Goal: Task Accomplishment & Management: Manage account settings

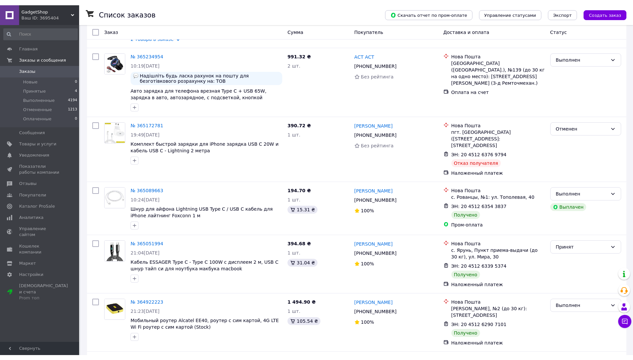
scroll to position [633, 0]
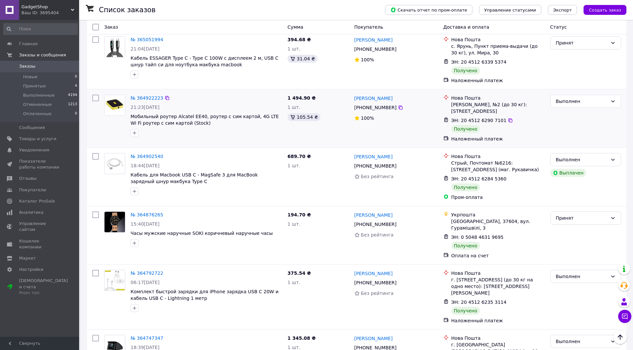
click at [263, 123] on div "№ 364922223 21:23, 03.10.2025 Мобильный роутер Alcatel EE40, роутер с сим карто…" at bounding box center [193, 118] width 183 height 53
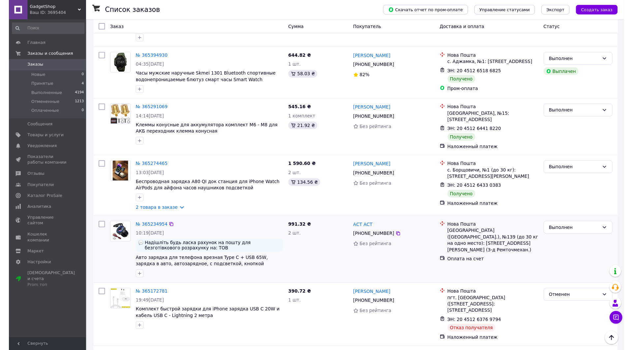
scroll to position [228, 0]
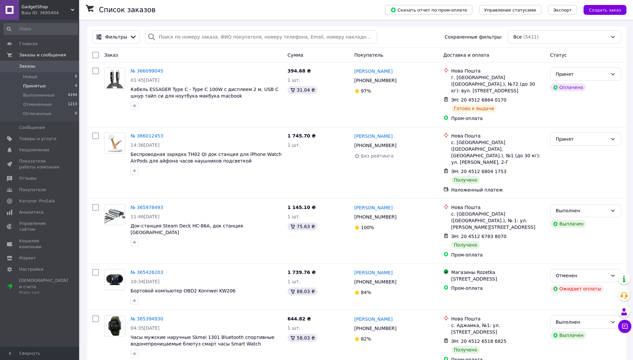
click at [57, 84] on li "Принятые 4" at bounding box center [40, 85] width 81 height 9
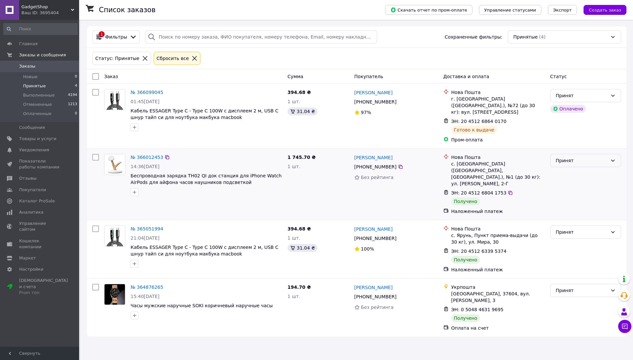
click at [580, 157] on div "Принят" at bounding box center [582, 160] width 52 height 7
click at [577, 169] on li "Выполнен" at bounding box center [586, 168] width 70 height 12
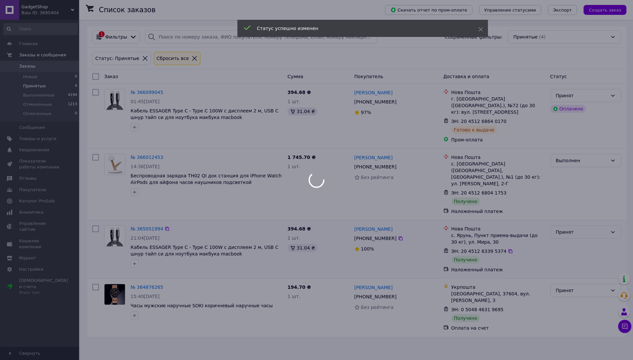
click at [569, 229] on div "Принят" at bounding box center [582, 232] width 52 height 7
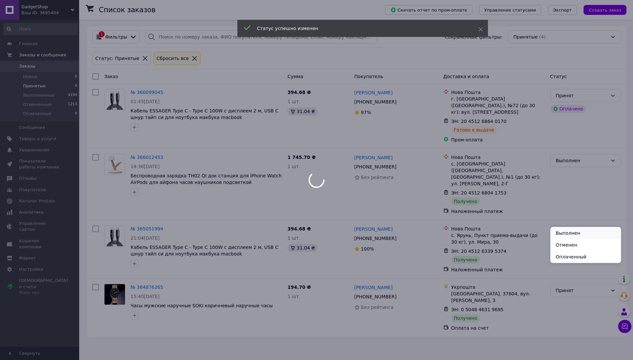
click at [565, 234] on li "Выполнен" at bounding box center [586, 233] width 70 height 12
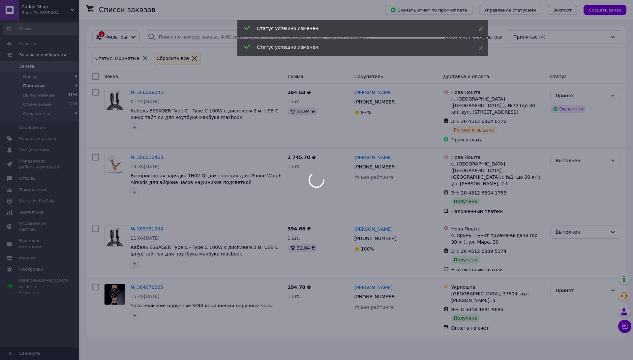
click at [562, 279] on div at bounding box center [316, 180] width 633 height 360
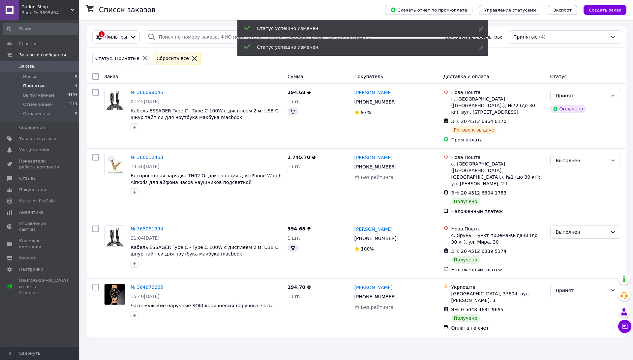
click at [565, 287] on div "Принят" at bounding box center [582, 290] width 52 height 7
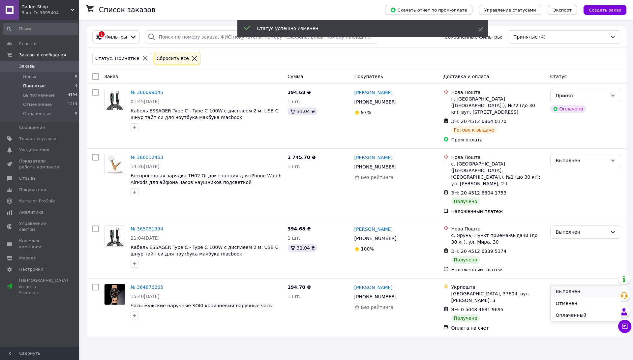
click at [566, 292] on li "Выполнен" at bounding box center [586, 292] width 70 height 12
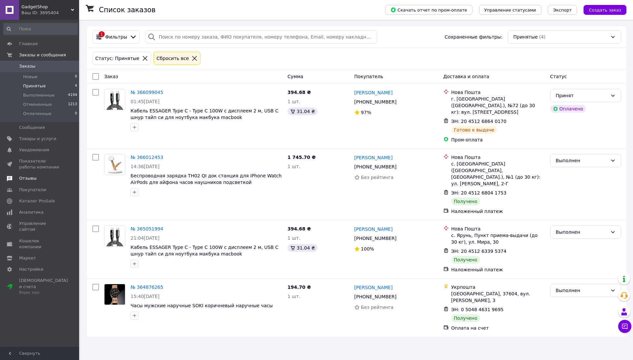
click at [37, 176] on span "Отзывы" at bounding box center [40, 178] width 42 height 6
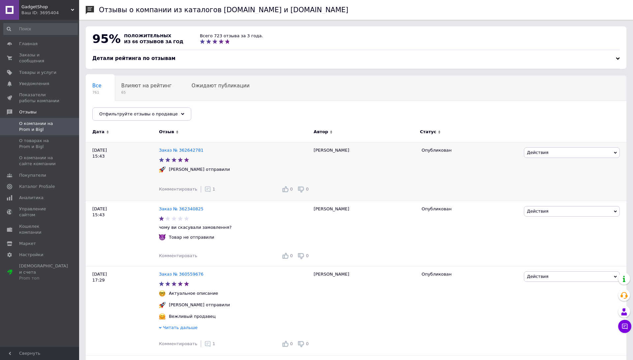
click at [205, 191] on use at bounding box center [208, 189] width 6 height 6
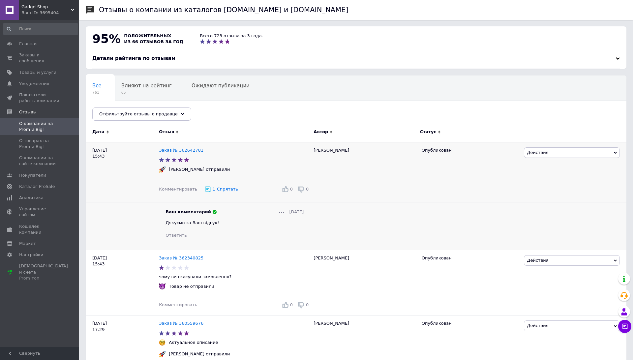
click at [180, 222] on span "Дякуємо за Ваш відгук!" at bounding box center [192, 222] width 53 height 5
copy span "Дякуємо за Ваш відгук!"
click at [56, 144] on span "О товарах на Prom и Bigl" at bounding box center [40, 144] width 42 height 12
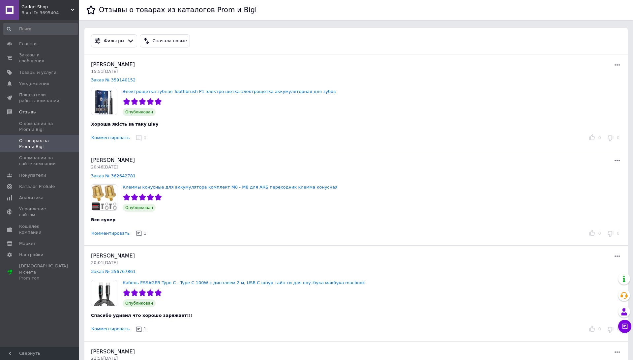
click at [122, 138] on button "Комментировать" at bounding box center [110, 138] width 39 height 7
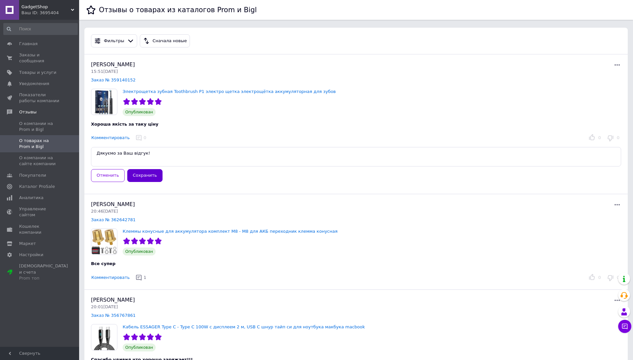
type textarea "Дякуємо за Ваш відгук!"
click at [148, 176] on button "Сохранить" at bounding box center [144, 175] width 35 height 13
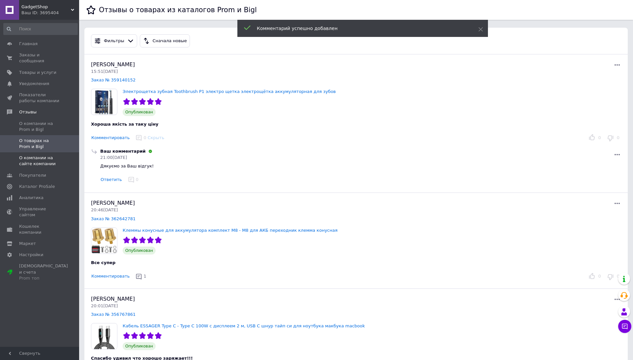
click at [49, 162] on span "О компании на сайте компании" at bounding box center [40, 161] width 42 height 12
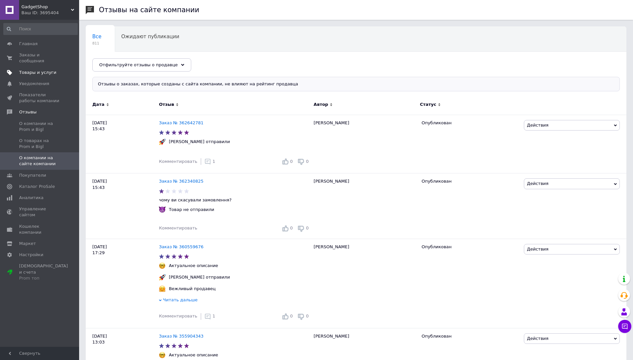
click at [43, 75] on span "Товары и услуги" at bounding box center [37, 73] width 37 height 6
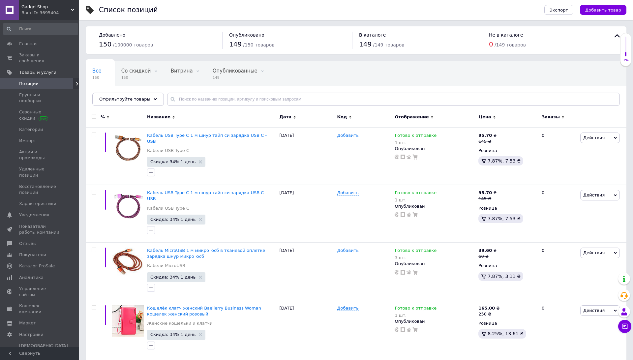
click at [94, 117] on input "checkbox" at bounding box center [94, 116] width 4 height 4
checkbox input "true"
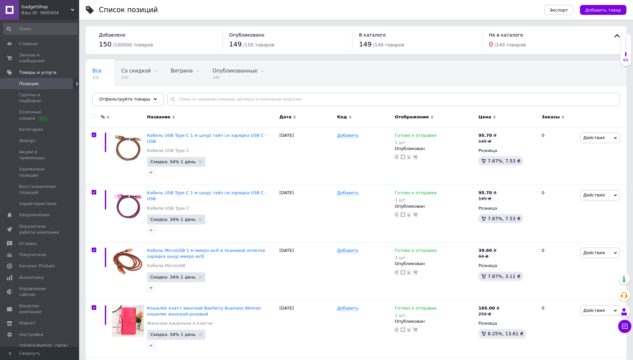
checkbox input "true"
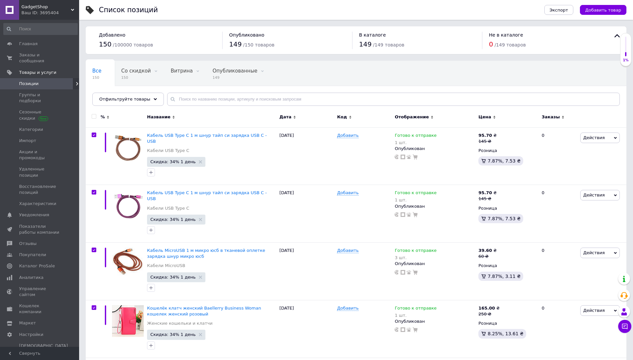
checkbox input "true"
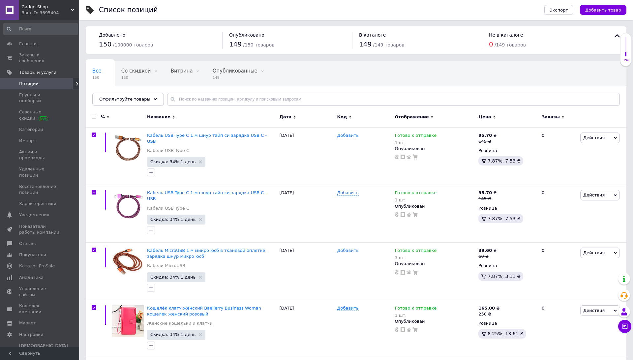
checkbox input "true"
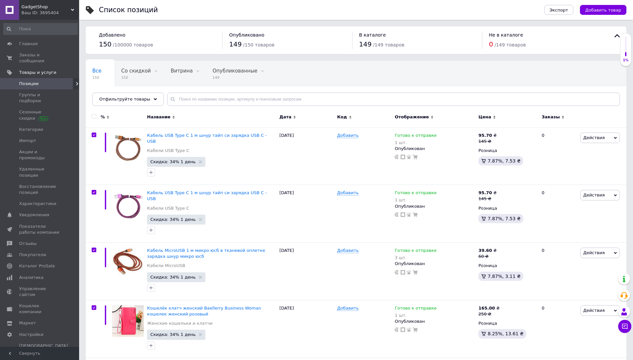
checkbox input "true"
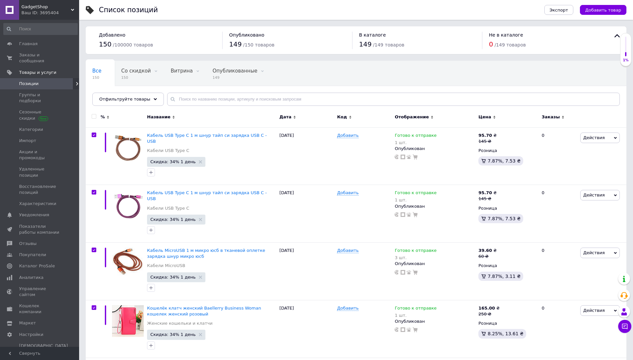
checkbox input "true"
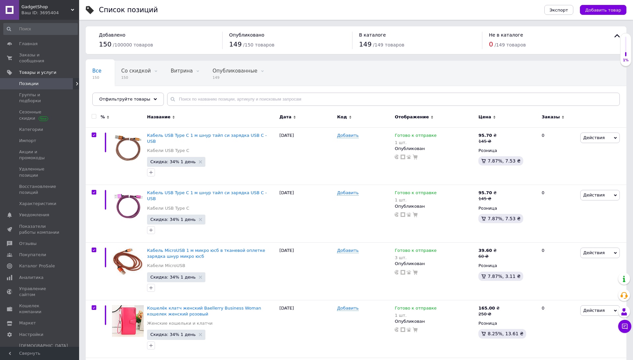
checkbox input "true"
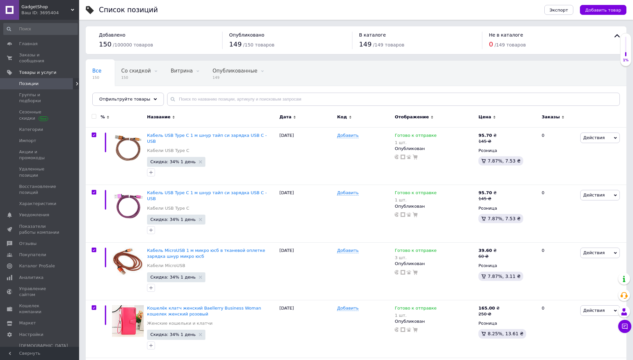
checkbox input "true"
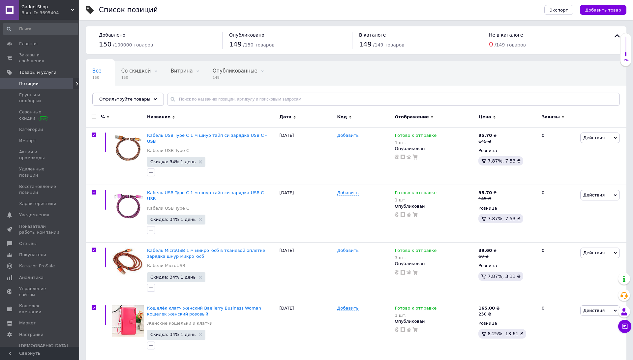
checkbox input "true"
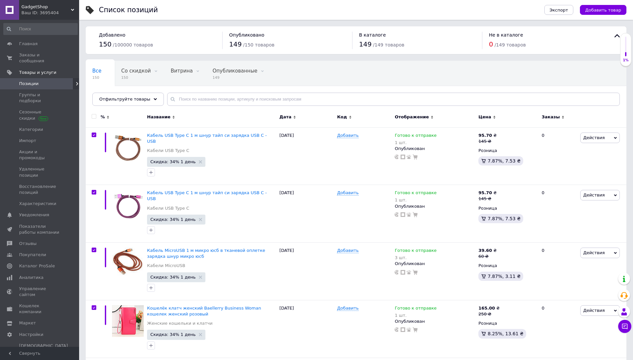
checkbox input "true"
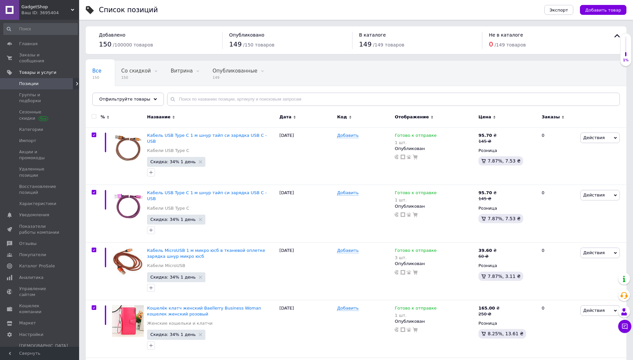
checkbox input "true"
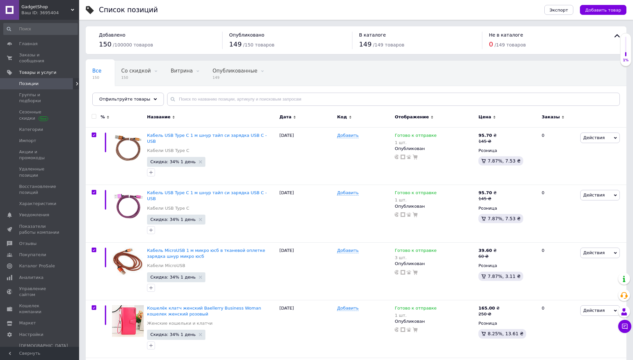
checkbox input "true"
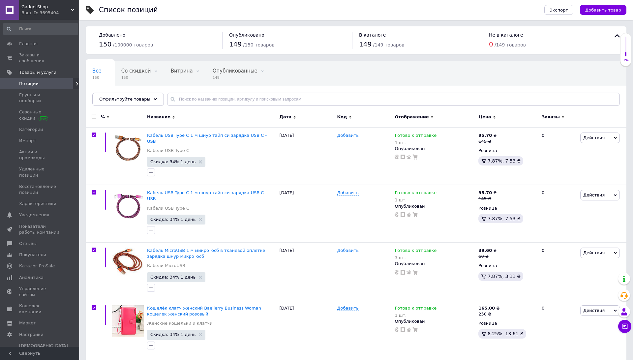
checkbox input "true"
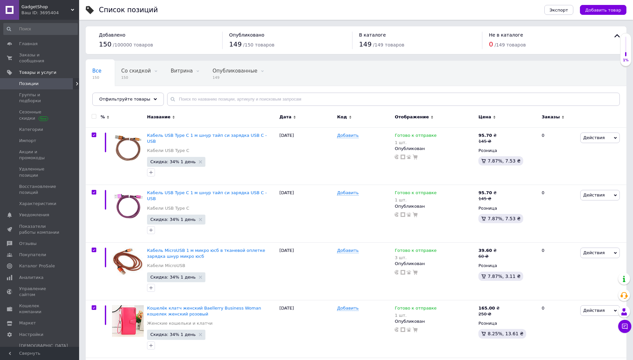
checkbox input "true"
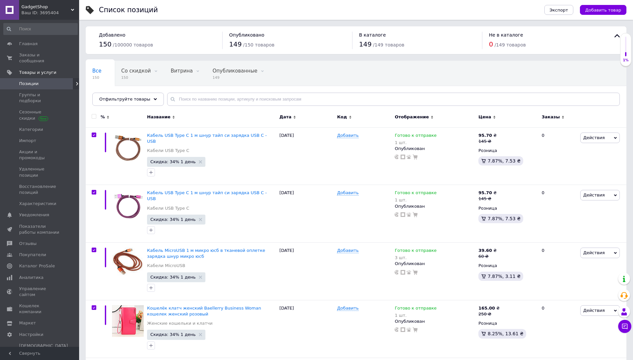
checkbox input "true"
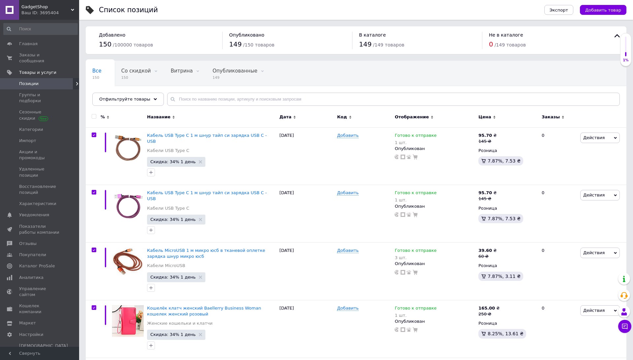
checkbox input "true"
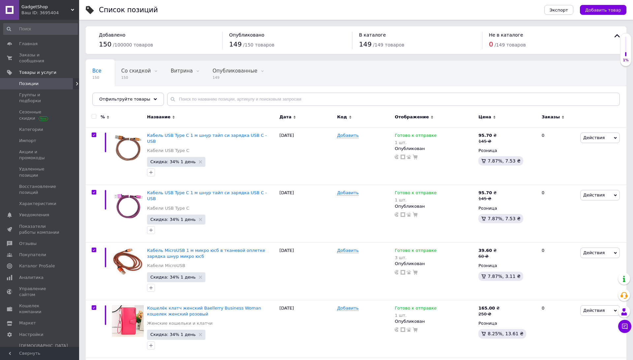
checkbox input "true"
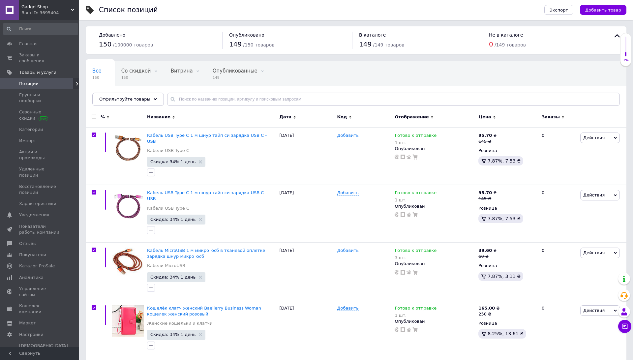
checkbox input "true"
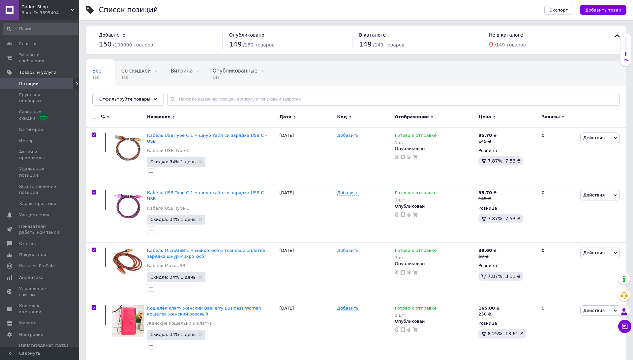
checkbox input "true"
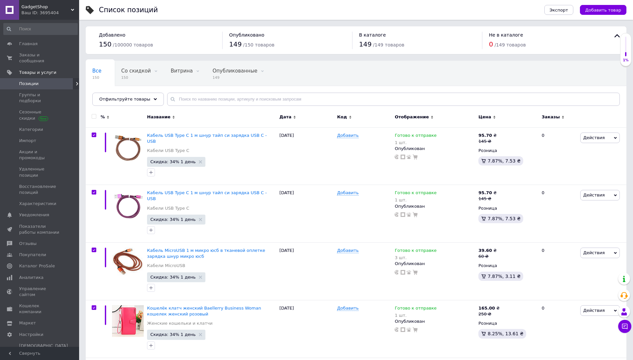
checkbox input "true"
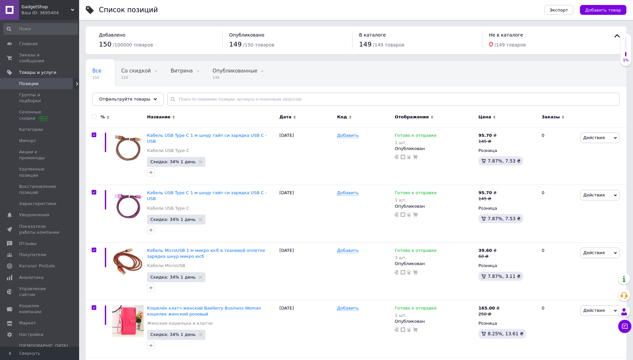
checkbox input "true"
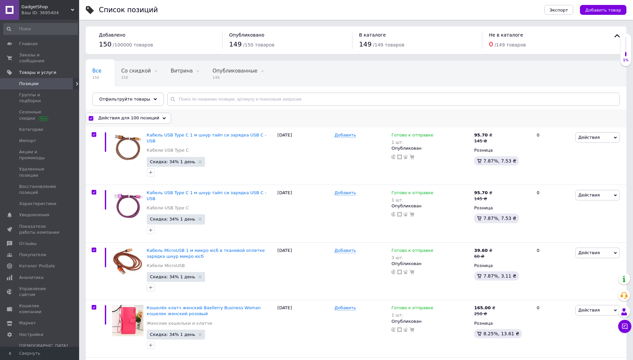
click at [127, 120] on span "Действия для 100 позиций" at bounding box center [128, 118] width 61 height 6
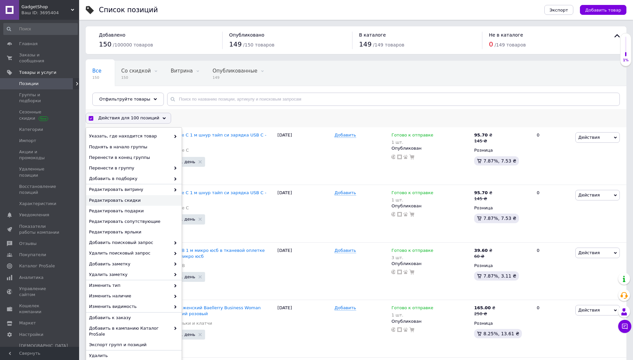
click at [144, 197] on div "Редактировать скидки" at bounding box center [134, 200] width 96 height 11
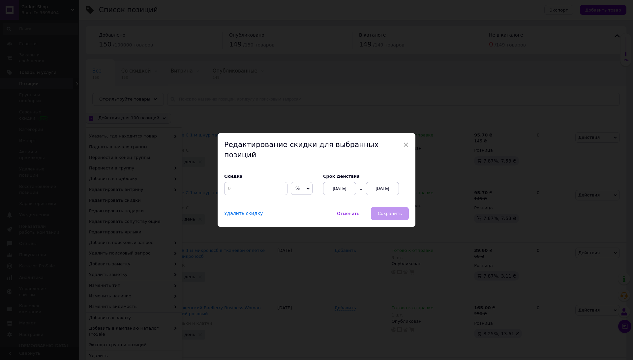
click at [247, 190] on div "Скидка % ₴ Cрок действия [DATE] [DATE]" at bounding box center [317, 187] width 198 height 40
click at [248, 185] on input at bounding box center [255, 188] width 63 height 13
type input "34"
click at [381, 182] on div "[DATE]" at bounding box center [382, 188] width 33 height 13
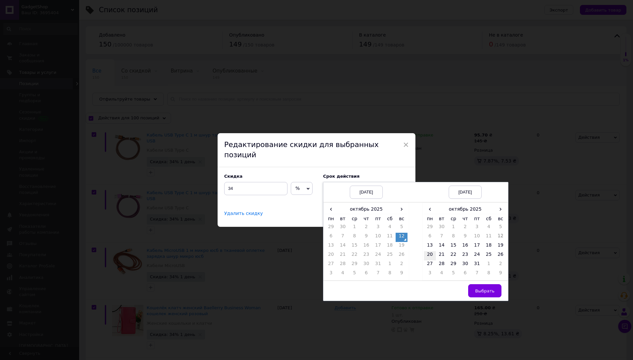
click at [428, 251] on td "20" at bounding box center [430, 255] width 12 height 9
click at [478, 289] on span "Выбрать" at bounding box center [484, 291] width 19 height 5
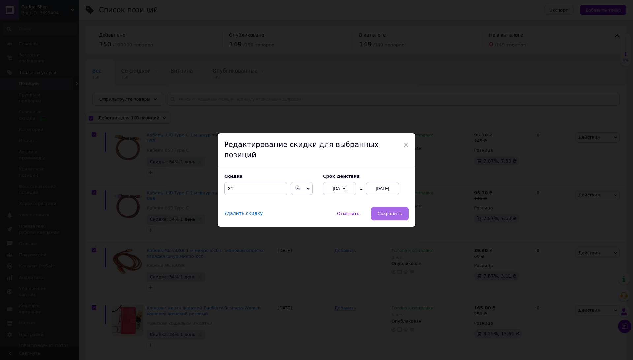
click at [391, 211] on span "Сохранить" at bounding box center [390, 213] width 24 height 5
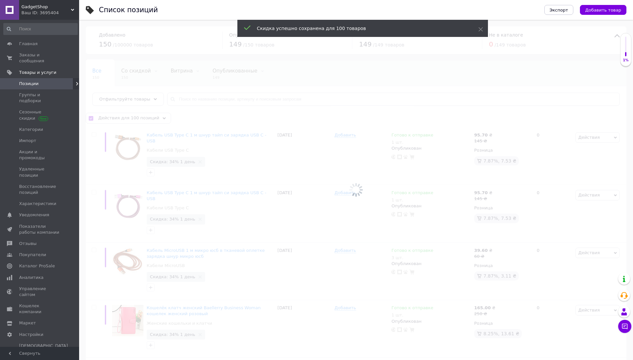
checkbox input "false"
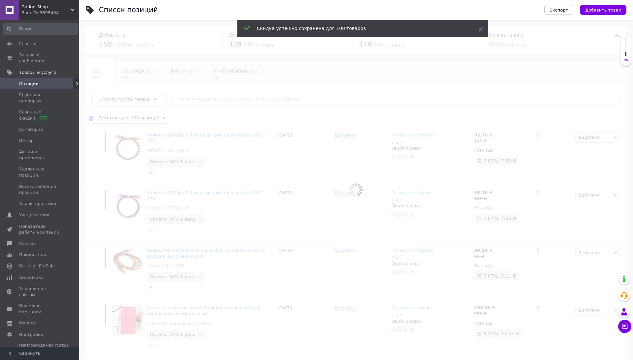
checkbox input "false"
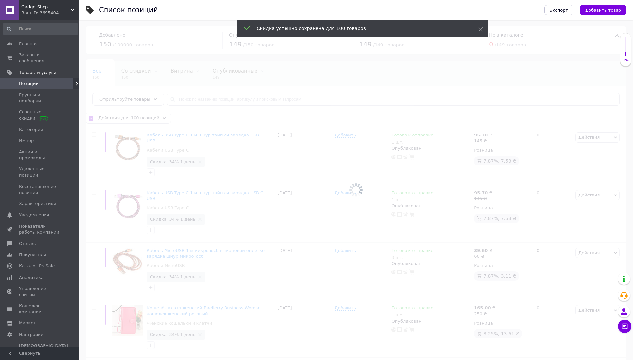
checkbox input "false"
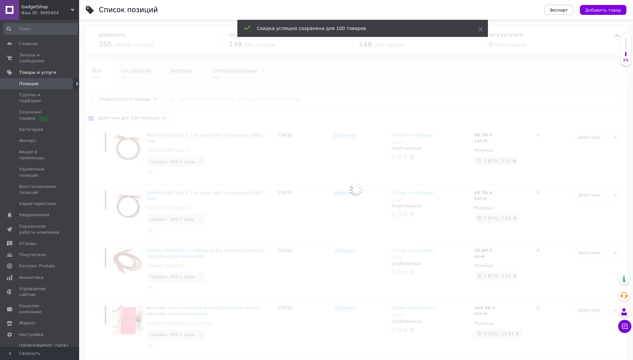
checkbox input "false"
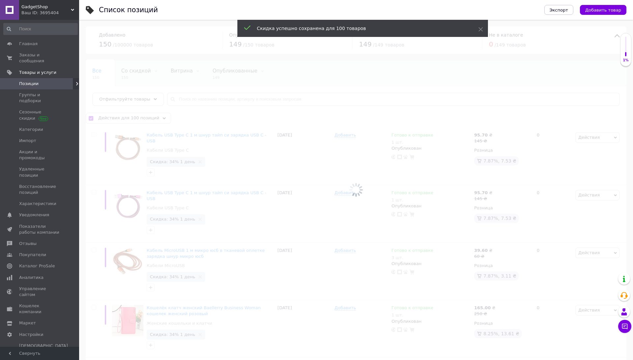
checkbox input "false"
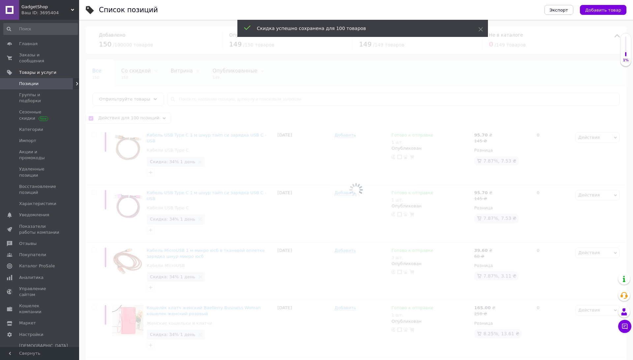
checkbox input "false"
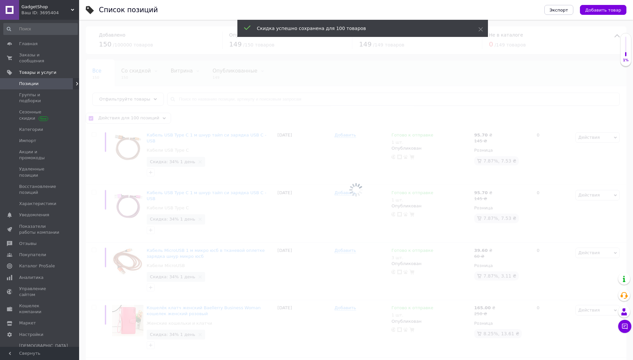
checkbox input "false"
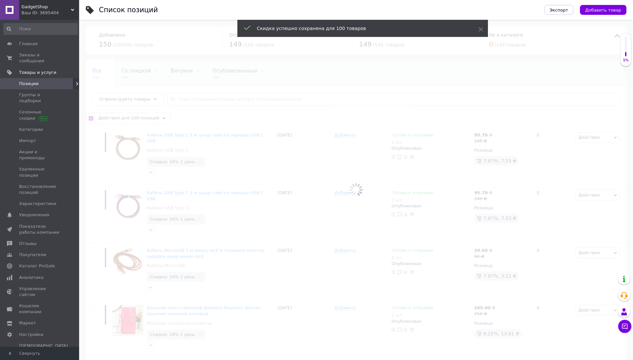
checkbox input "false"
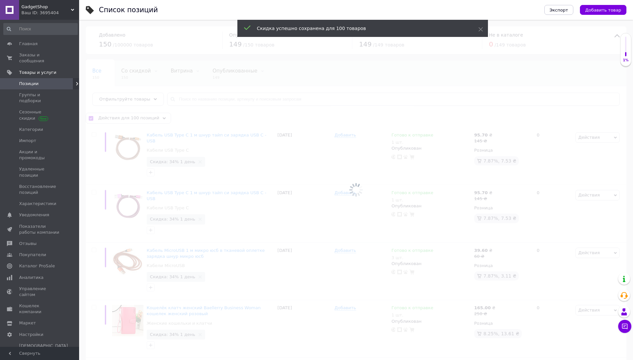
checkbox input "false"
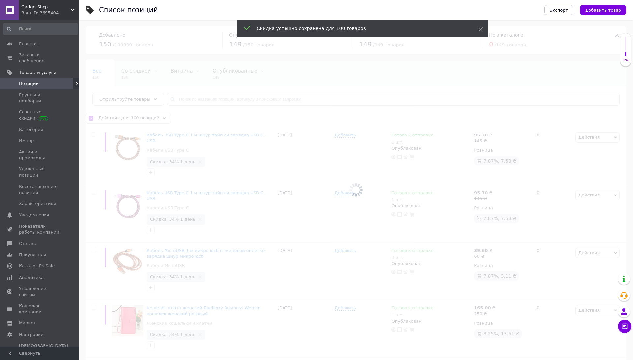
checkbox input "false"
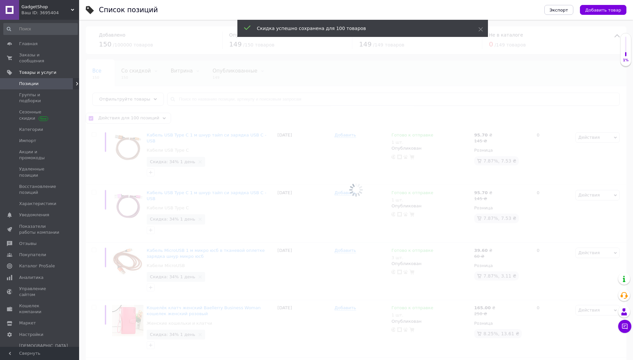
checkbox input "false"
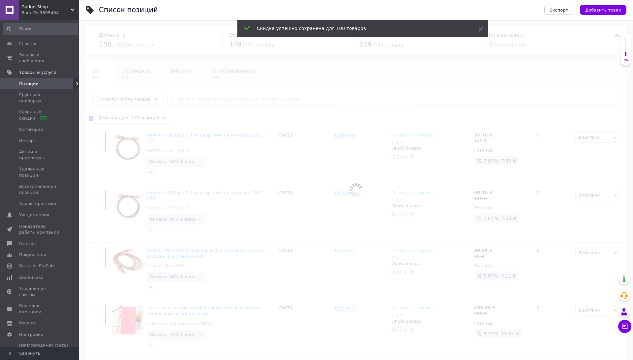
checkbox input "false"
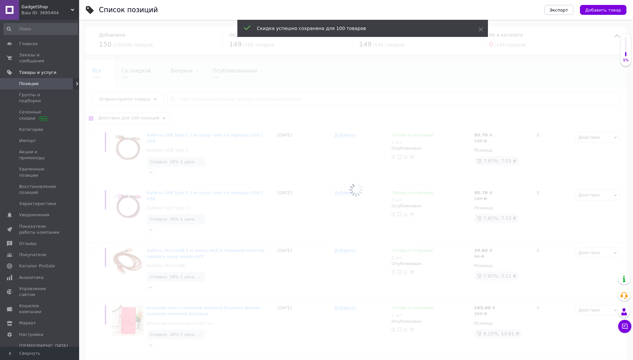
checkbox input "false"
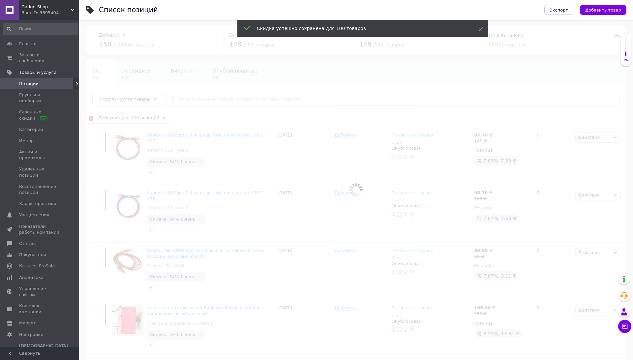
checkbox input "false"
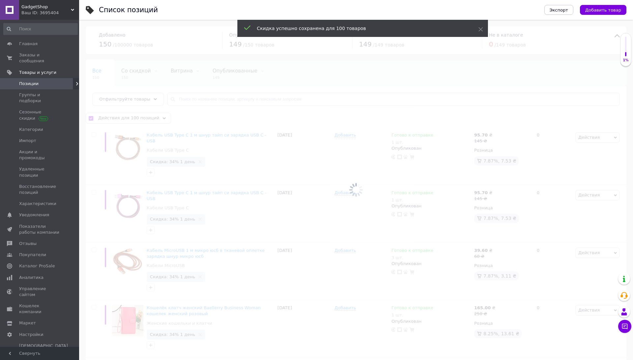
checkbox input "false"
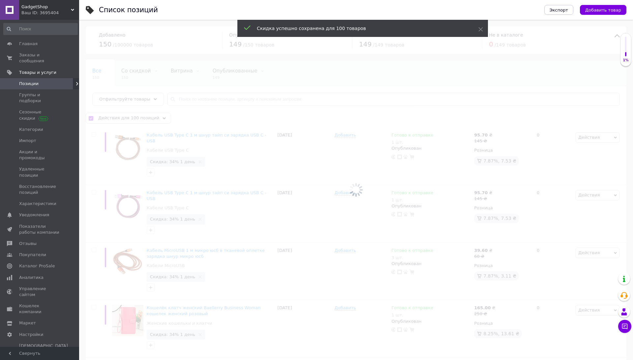
checkbox input "false"
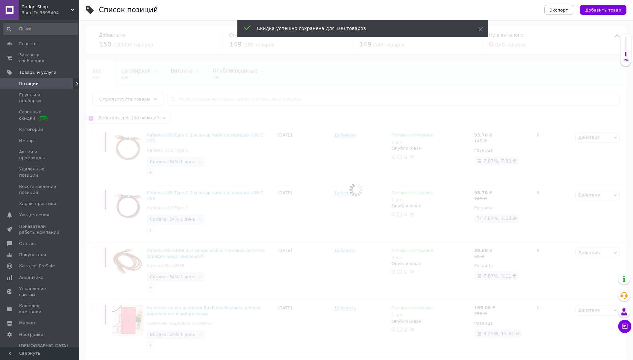
checkbox input "false"
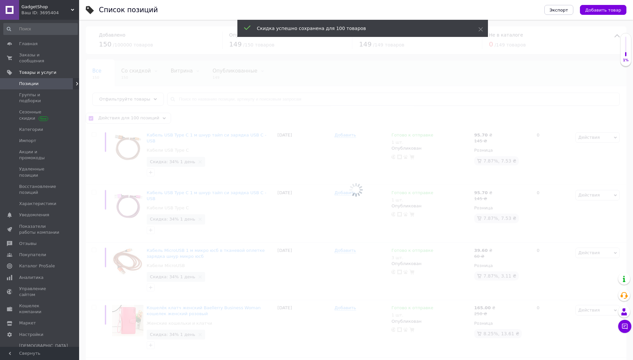
checkbox input "false"
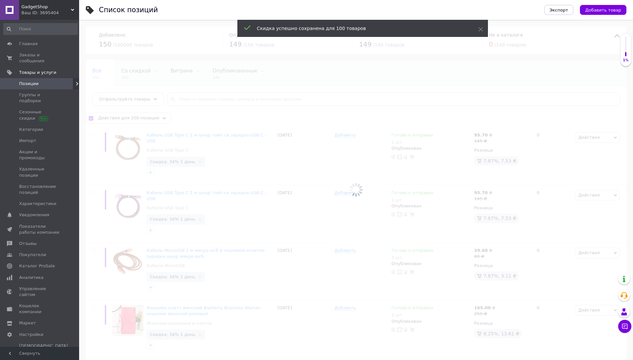
checkbox input "false"
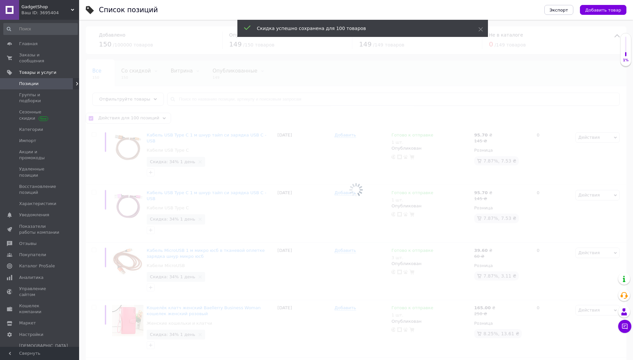
checkbox input "false"
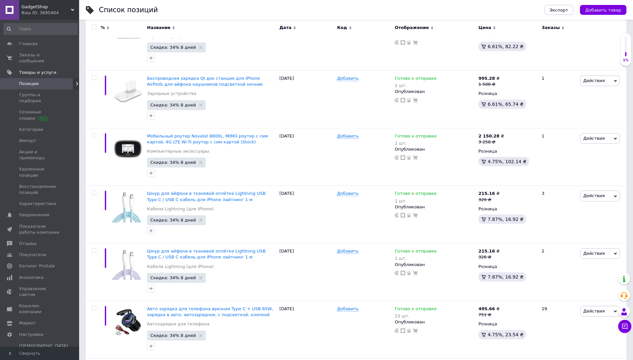
scroll to position [5497, 0]
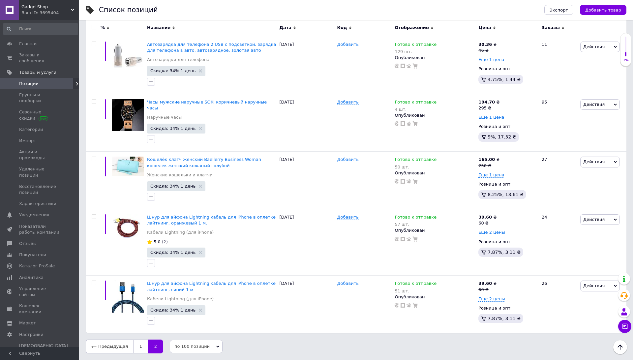
scroll to position [2776, 0]
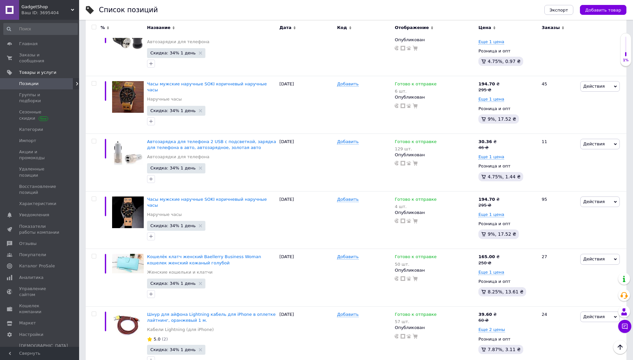
click at [95, 27] on input "checkbox" at bounding box center [94, 27] width 4 height 4
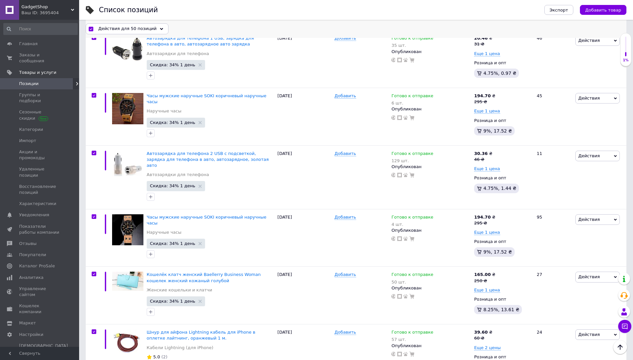
click at [129, 27] on span "Действия для 50 позиций" at bounding box center [127, 29] width 58 height 6
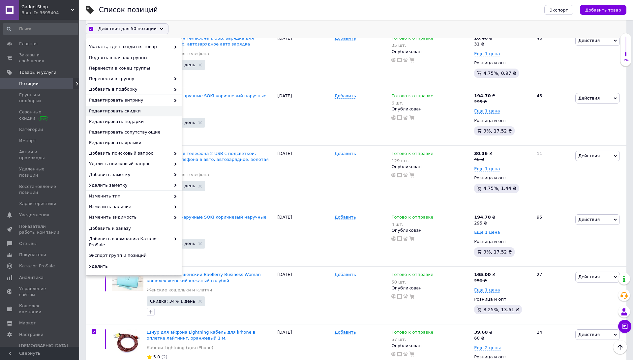
click at [135, 111] on span "Редактировать скидки" at bounding box center [133, 111] width 88 height 6
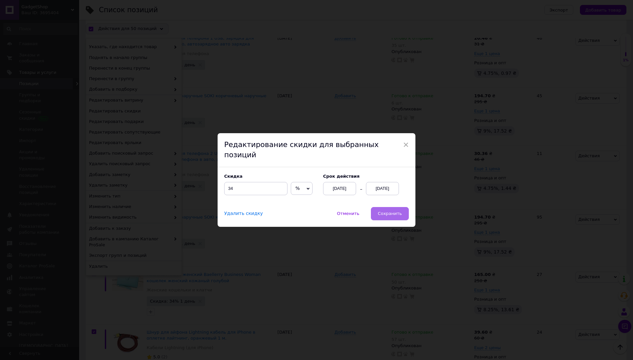
click at [386, 207] on button "Сохранить" at bounding box center [390, 213] width 38 height 13
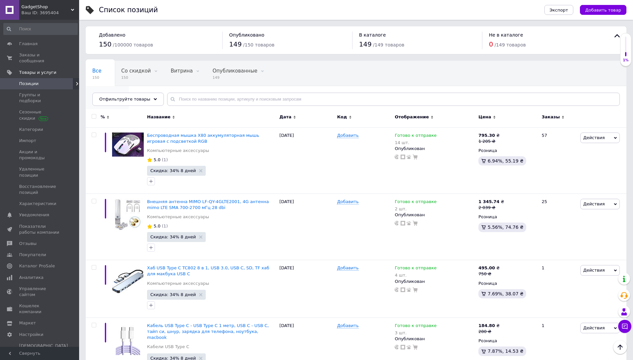
scroll to position [0, 0]
click at [116, 93] on span "Скрытые" at bounding box center [103, 96] width 23 height 6
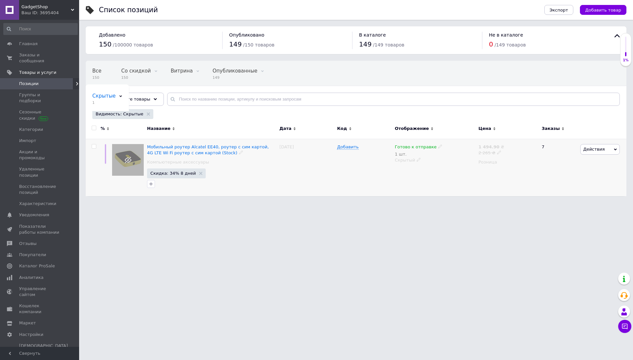
click at [595, 149] on span "Действия" at bounding box center [593, 149] width 21 height 5
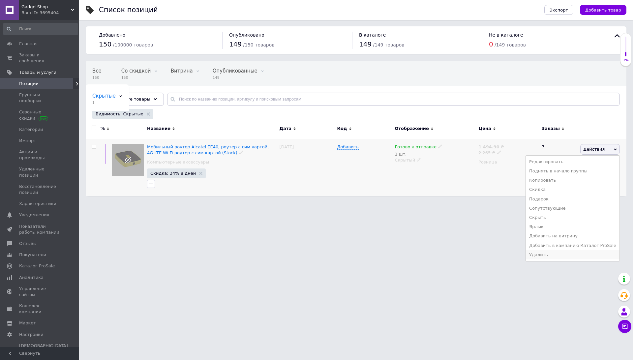
click at [557, 255] on li "Удалить" at bounding box center [573, 254] width 94 height 9
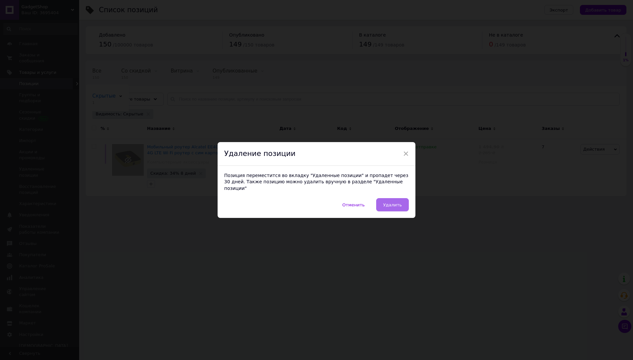
click at [391, 202] on span "Удалить" at bounding box center [392, 204] width 19 height 5
